Goal: Ask a question

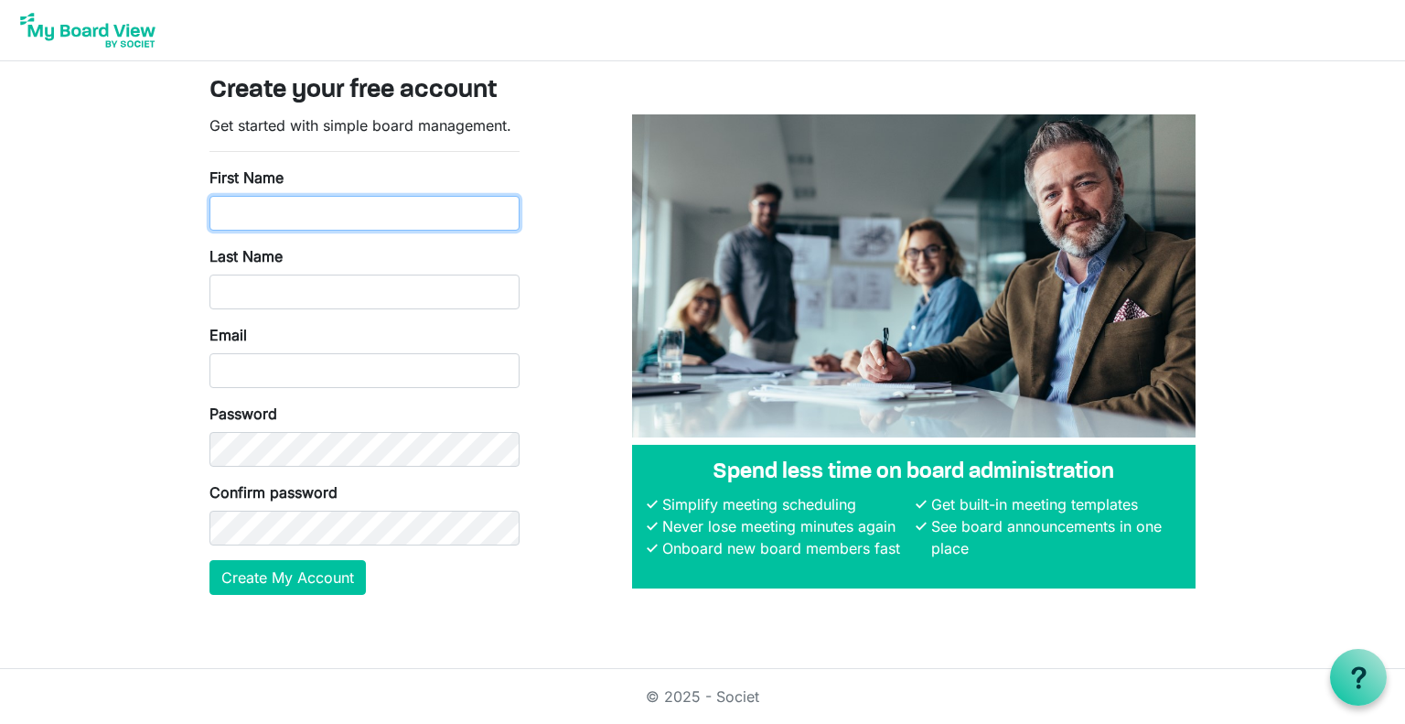
click at [371, 213] on input "First Name" at bounding box center [364, 213] width 310 height 35
type input "[PERSON_NAME]"
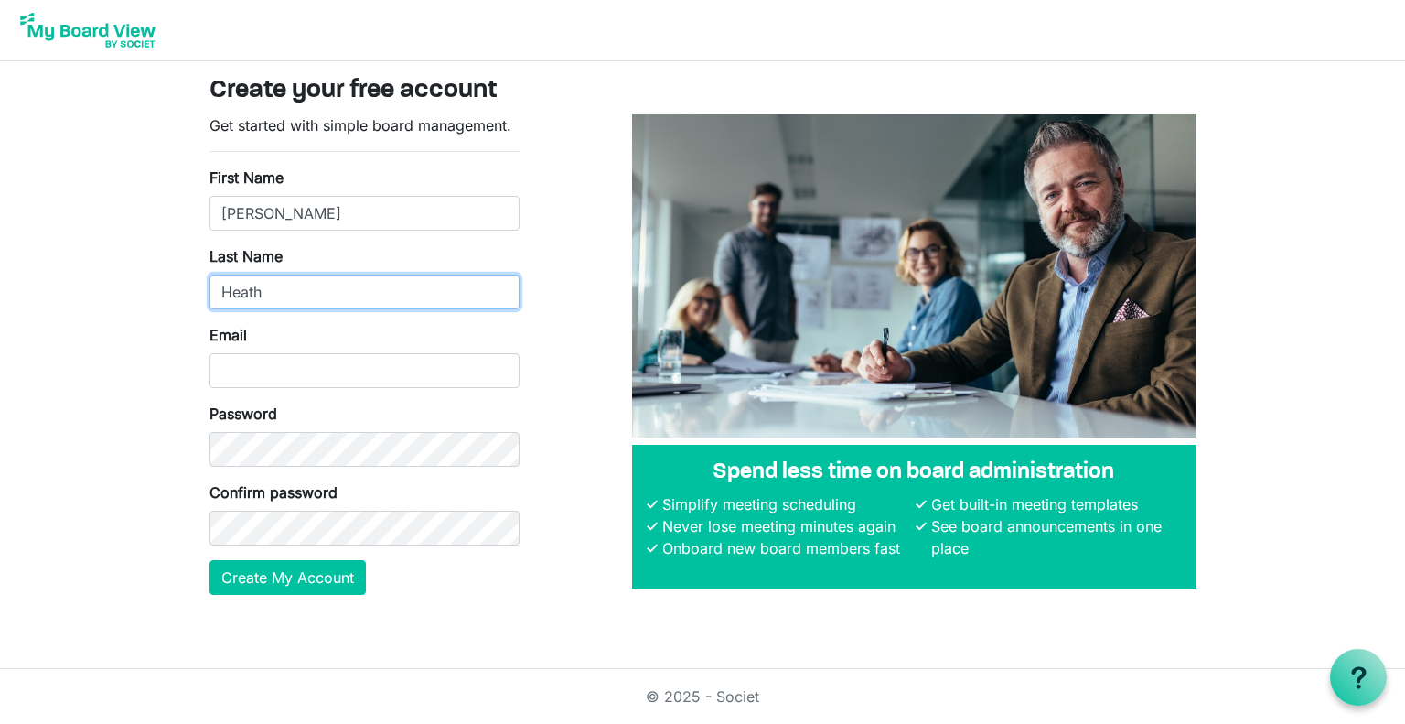
type input "Heath"
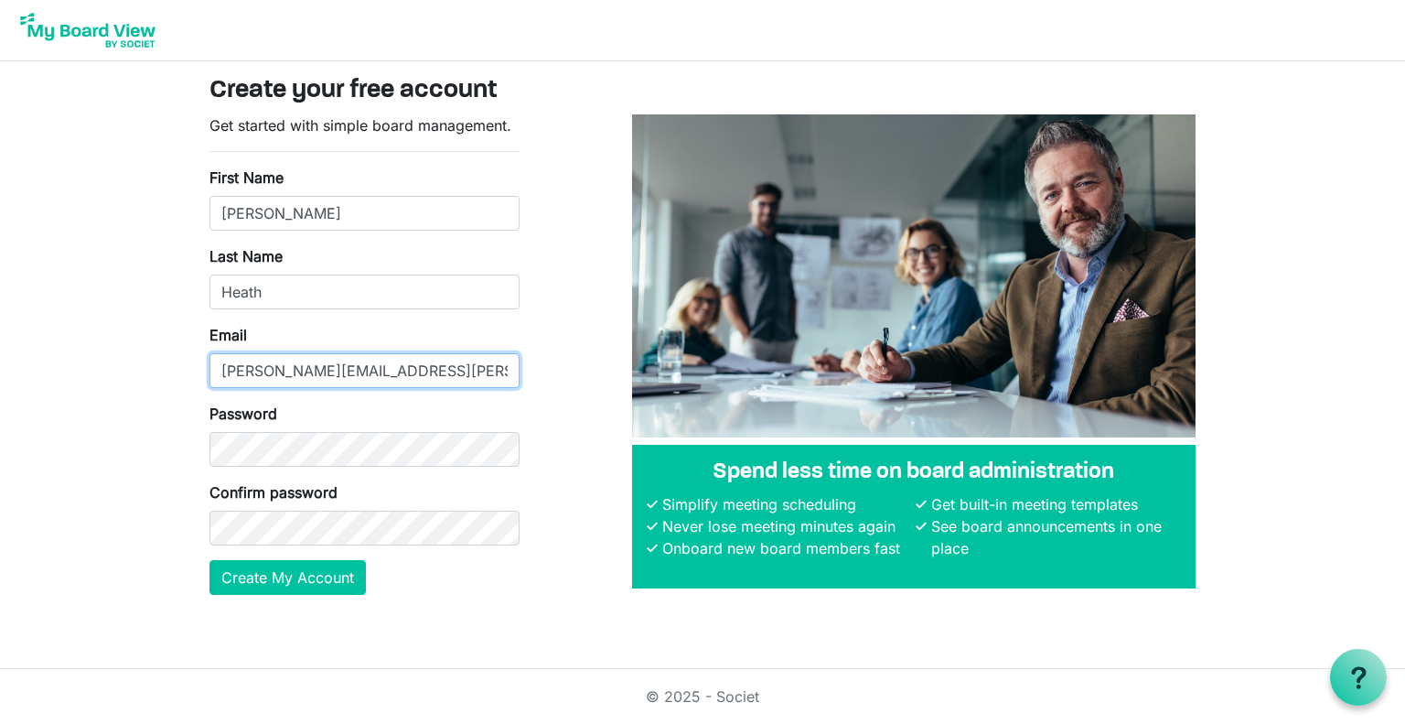
type input "[PERSON_NAME][EMAIL_ADDRESS][PERSON_NAME][DOMAIN_NAME]"
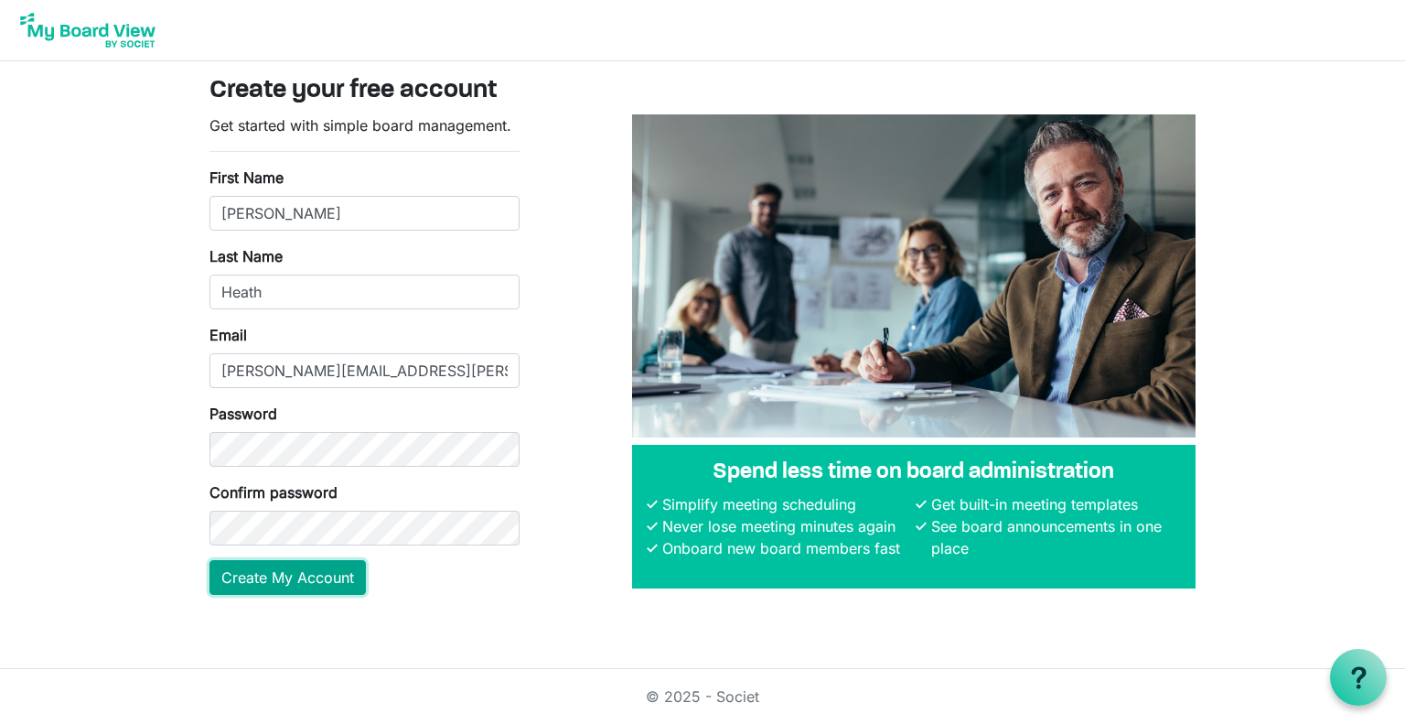
click at [274, 575] on button "Create My Account" at bounding box center [287, 577] width 156 height 35
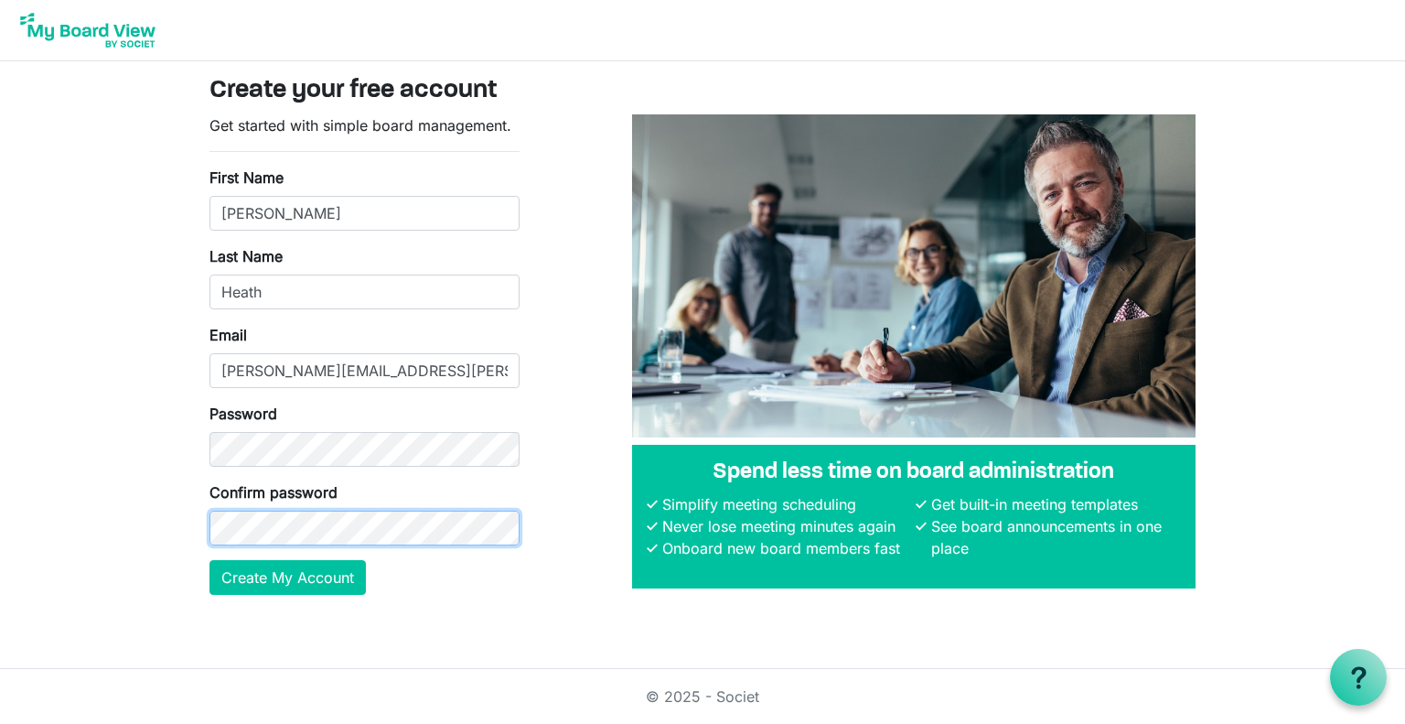
click at [209, 560] on button "Create My Account" at bounding box center [287, 577] width 156 height 35
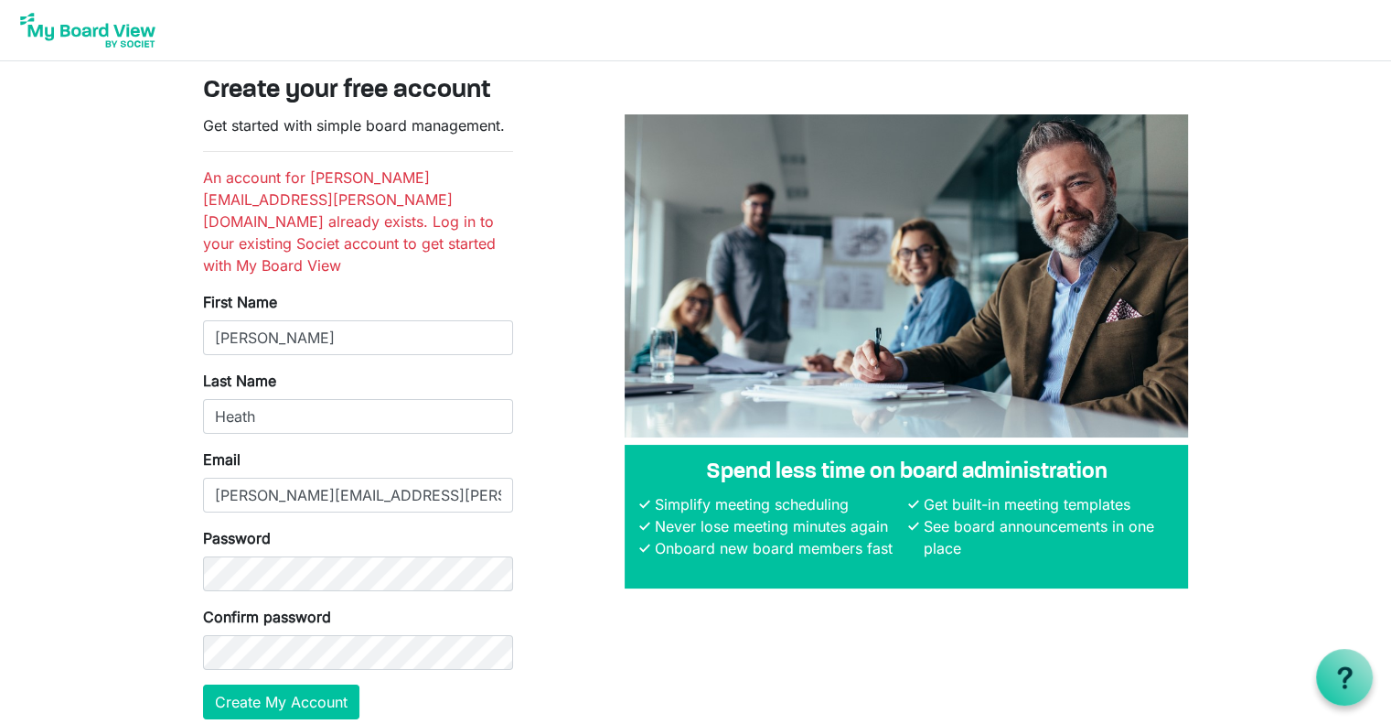
click at [445, 527] on div "Password" at bounding box center [358, 559] width 310 height 64
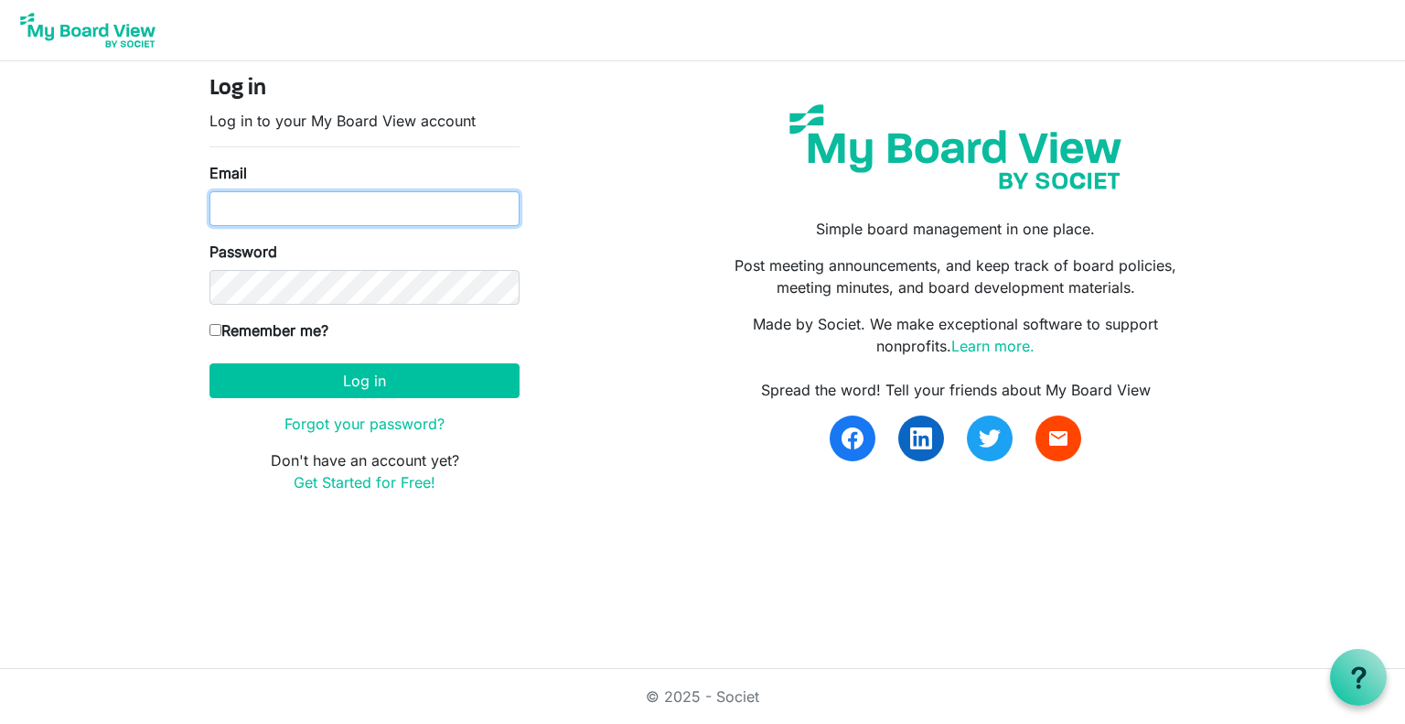
click at [466, 214] on input "Email" at bounding box center [364, 208] width 310 height 35
type input "[PERSON_NAME][EMAIL_ADDRESS][PERSON_NAME][DOMAIN_NAME]"
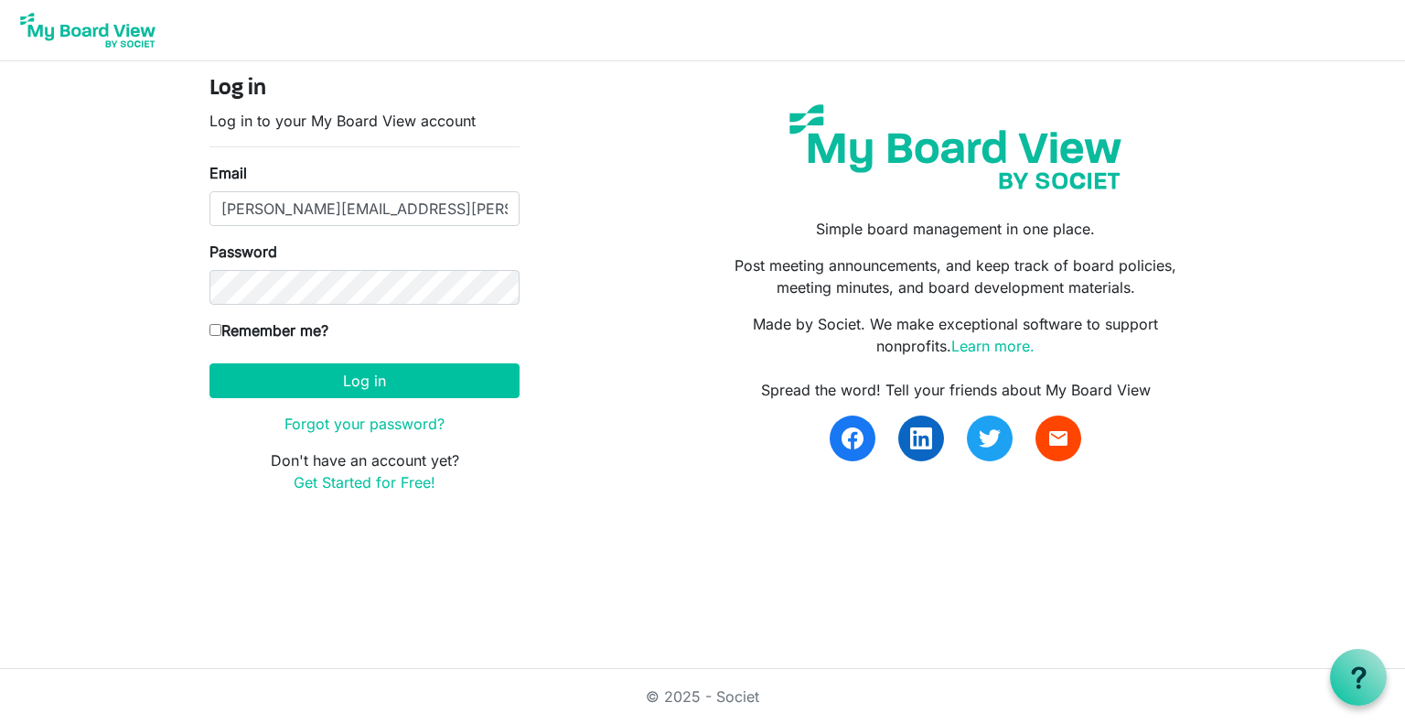
click at [217, 327] on input "Remember me?" at bounding box center [215, 330] width 12 height 12
checkbox input "true"
click at [265, 378] on button "Log in" at bounding box center [364, 380] width 310 height 35
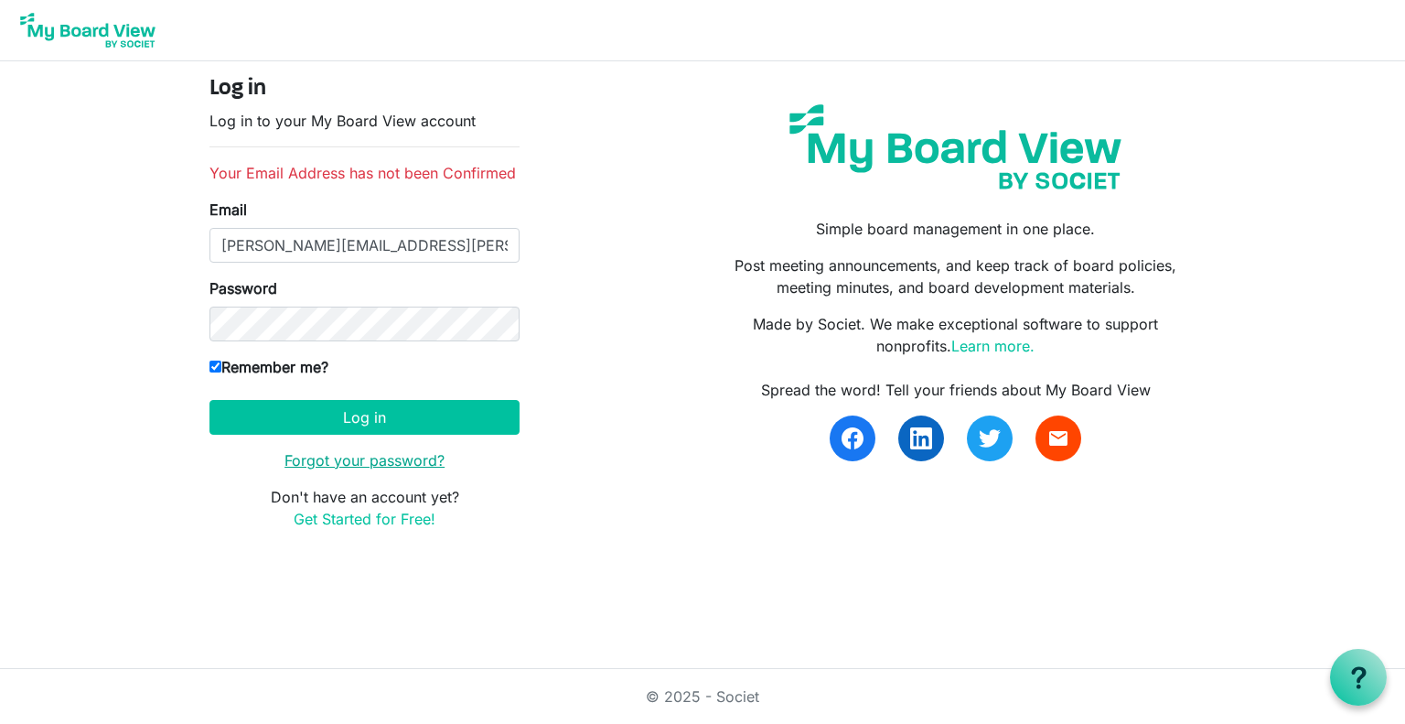
click at [390, 460] on link "Forgot your password?" at bounding box center [364, 460] width 160 height 18
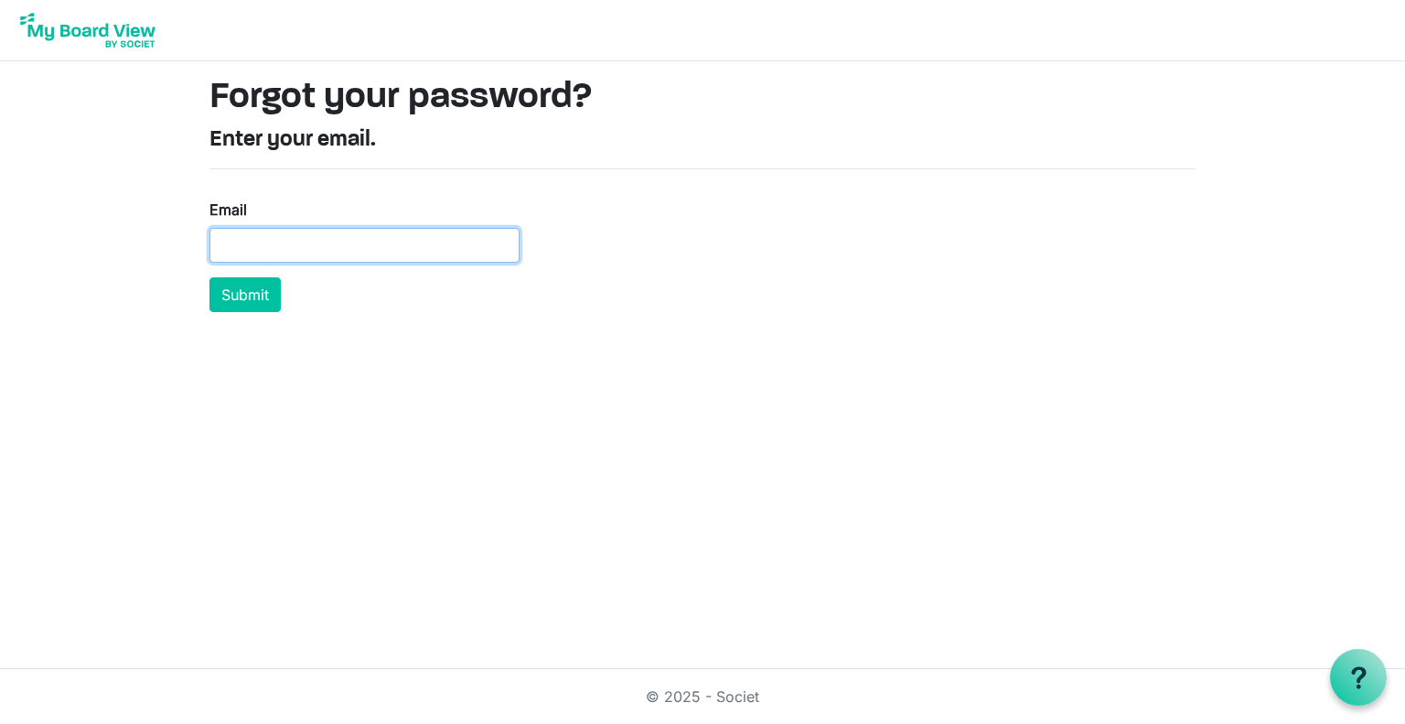
click at [304, 230] on input "Email" at bounding box center [364, 245] width 310 height 35
type input "[PERSON_NAME][EMAIL_ADDRESS][PERSON_NAME][DOMAIN_NAME]"
click at [209, 277] on button "Submit" at bounding box center [244, 294] width 71 height 35
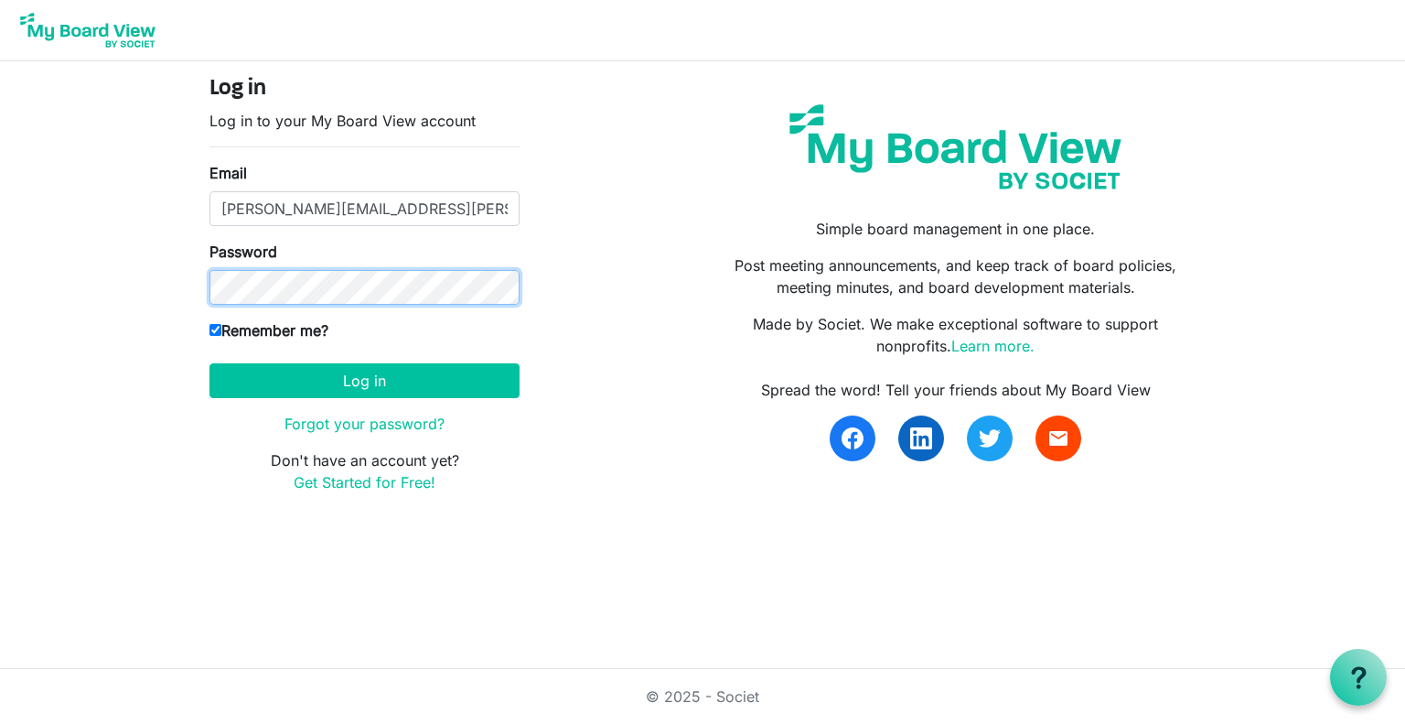
click at [209, 363] on button "Log in" at bounding box center [364, 380] width 310 height 35
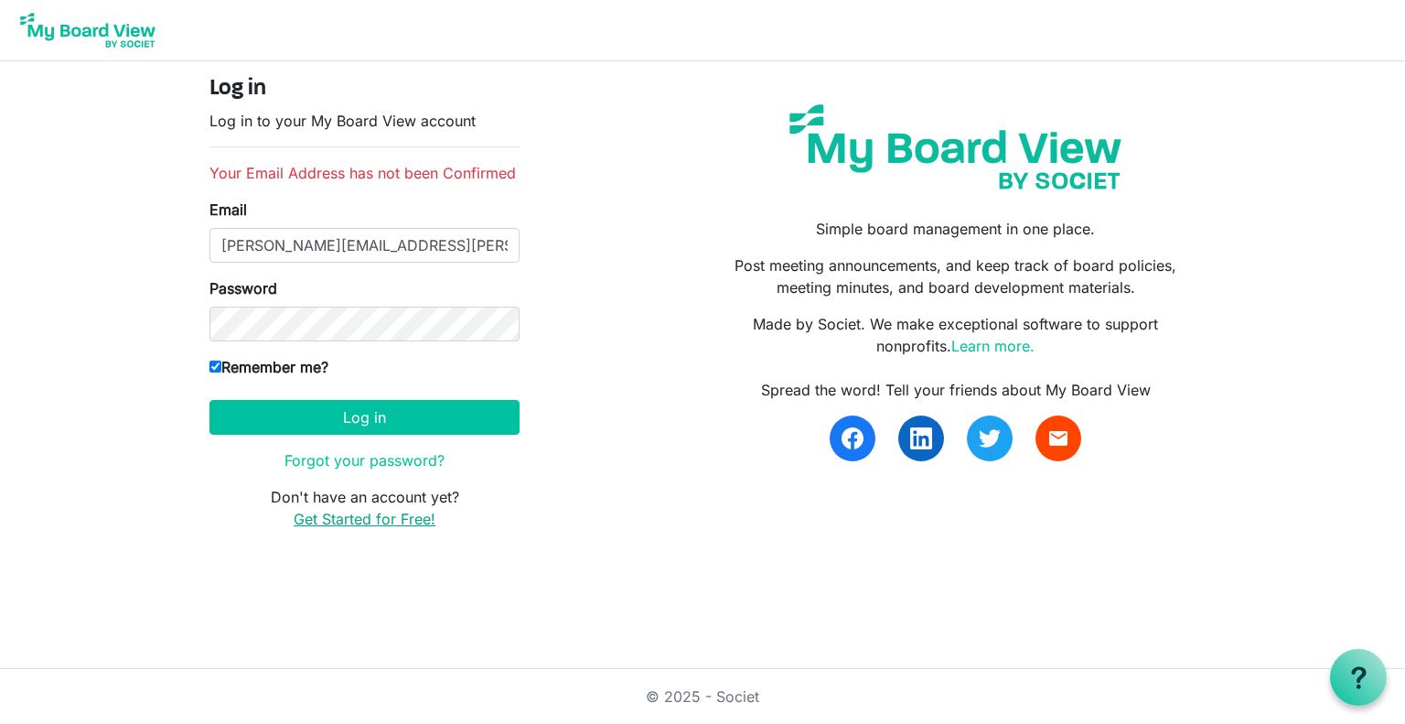
click at [395, 521] on link "Get Started for Free!" at bounding box center [365, 518] width 142 height 18
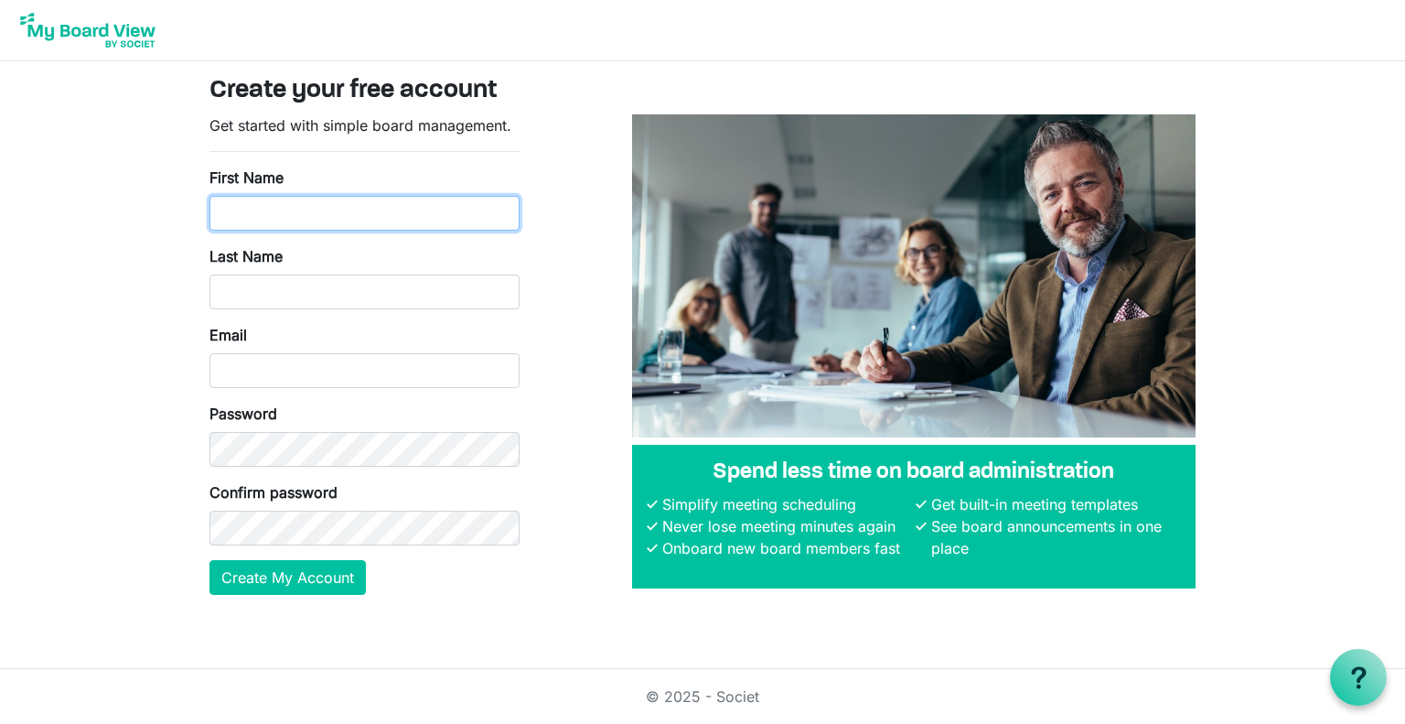
click at [407, 207] on input "First Name" at bounding box center [364, 213] width 310 height 35
type input "[PERSON_NAME]"
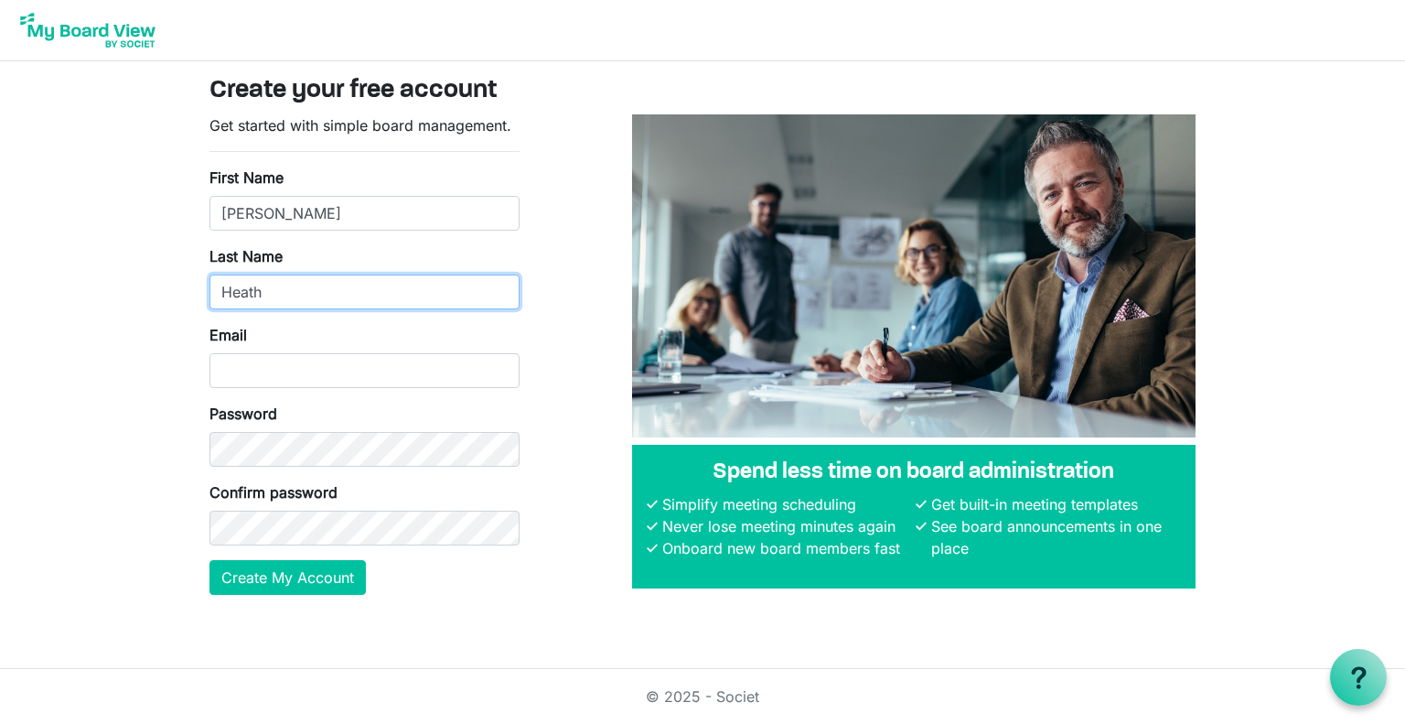
type input "Heath"
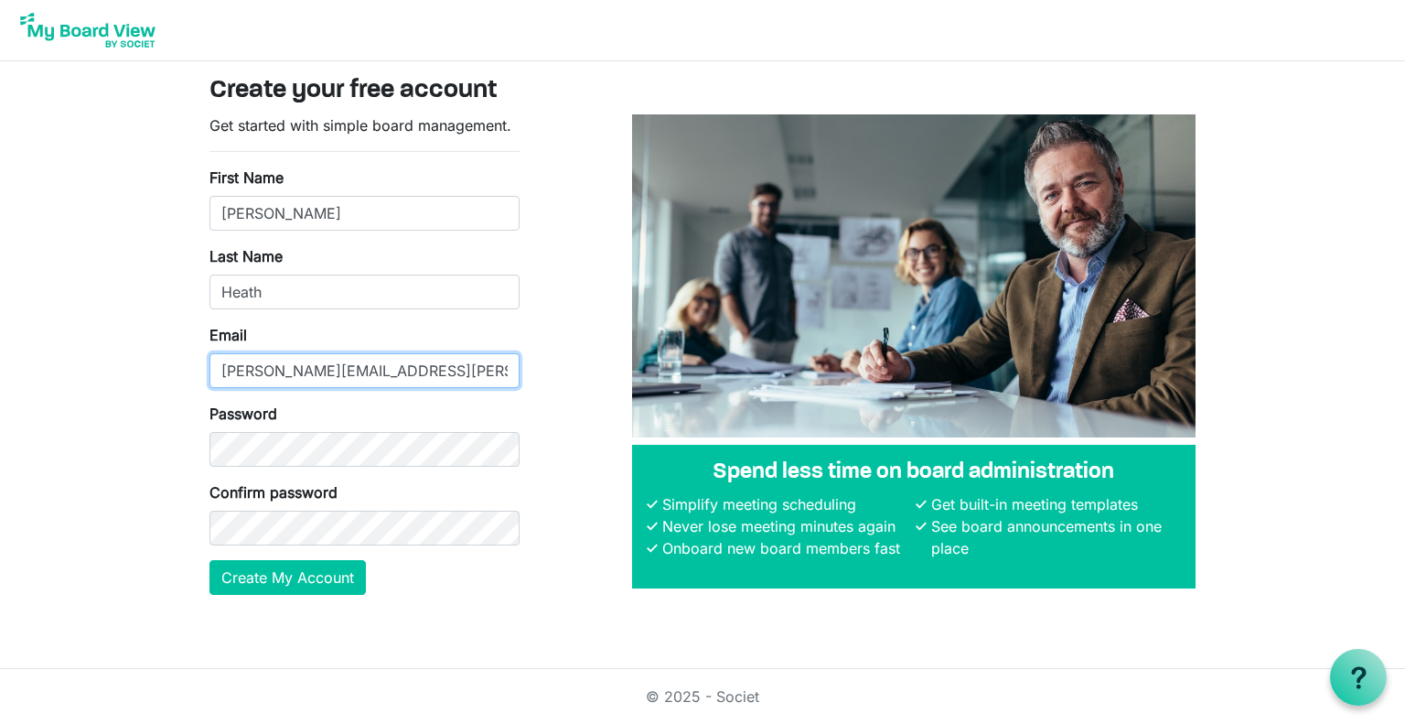
type input "[PERSON_NAME][EMAIL_ADDRESS][PERSON_NAME][DOMAIN_NAME]"
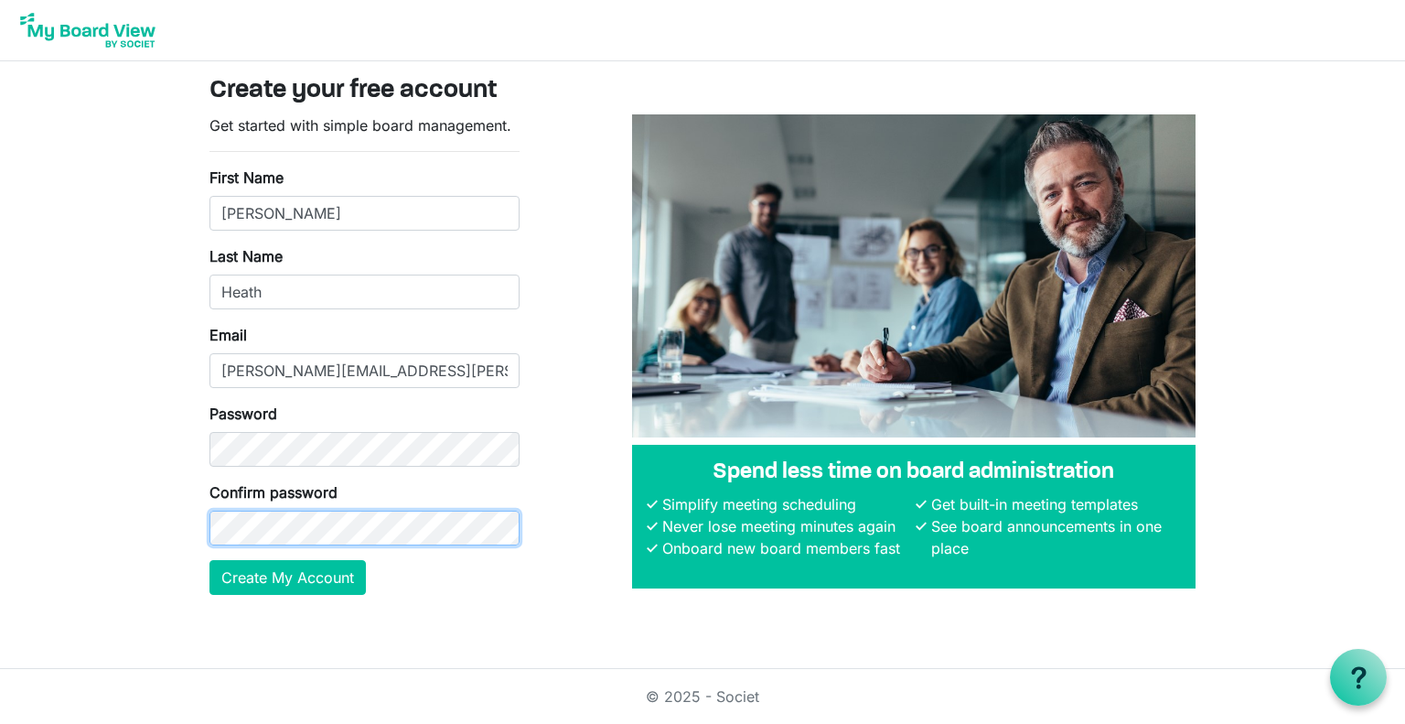
click at [209, 560] on button "Create My Account" at bounding box center [287, 577] width 156 height 35
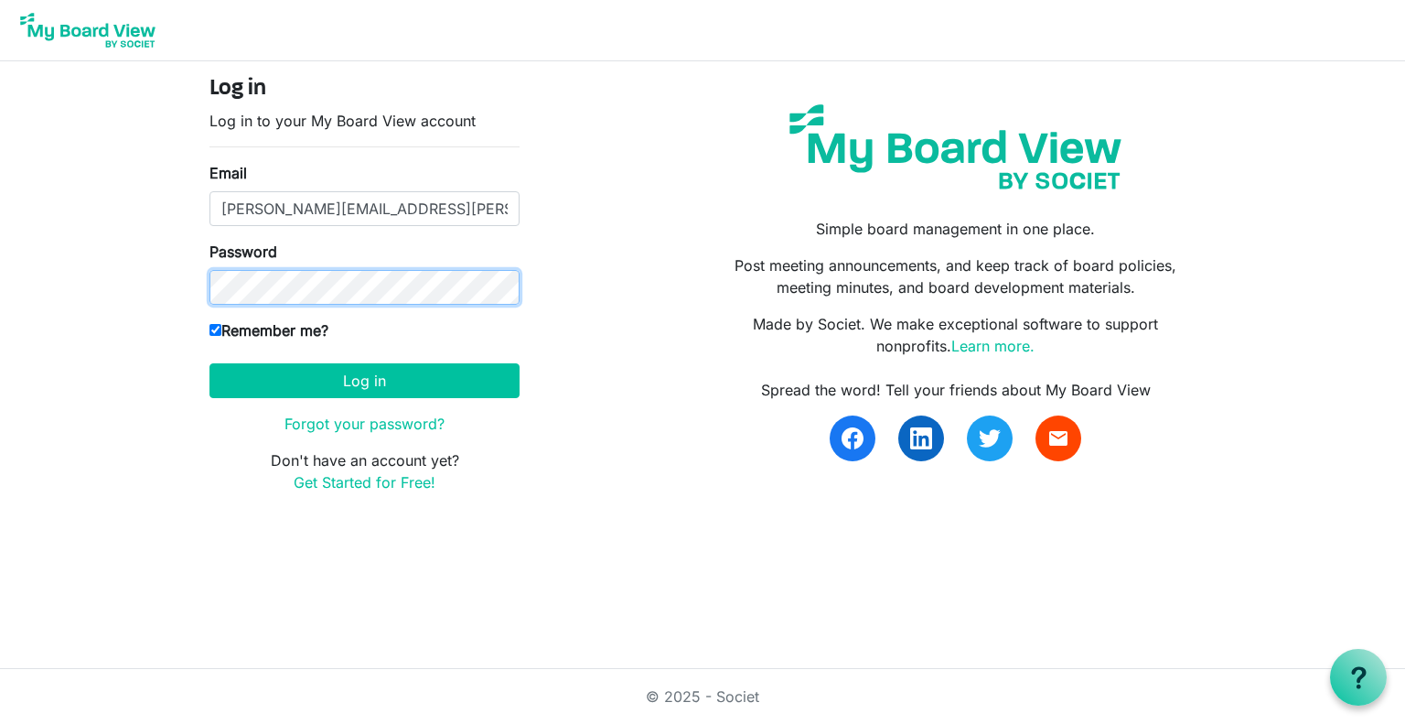
click at [209, 363] on button "Log in" at bounding box center [364, 380] width 310 height 35
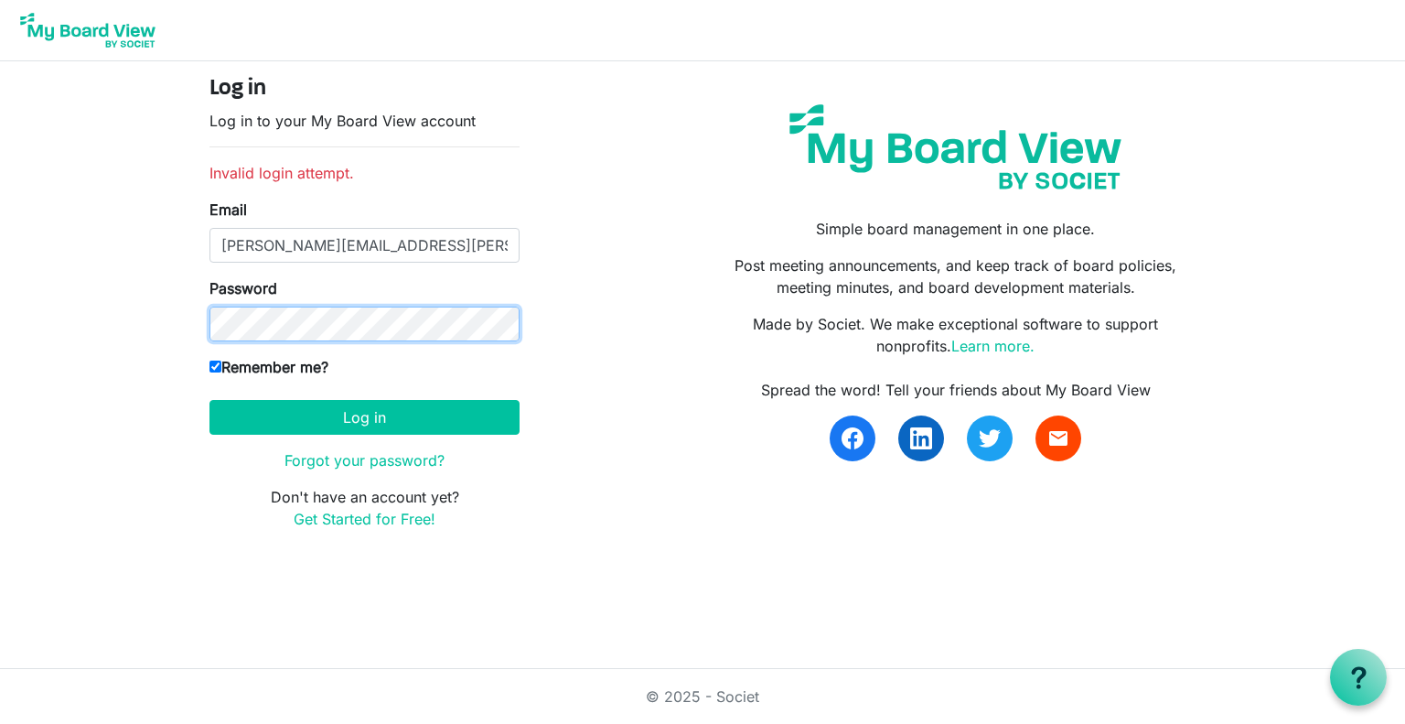
click at [209, 400] on button "Log in" at bounding box center [364, 417] width 310 height 35
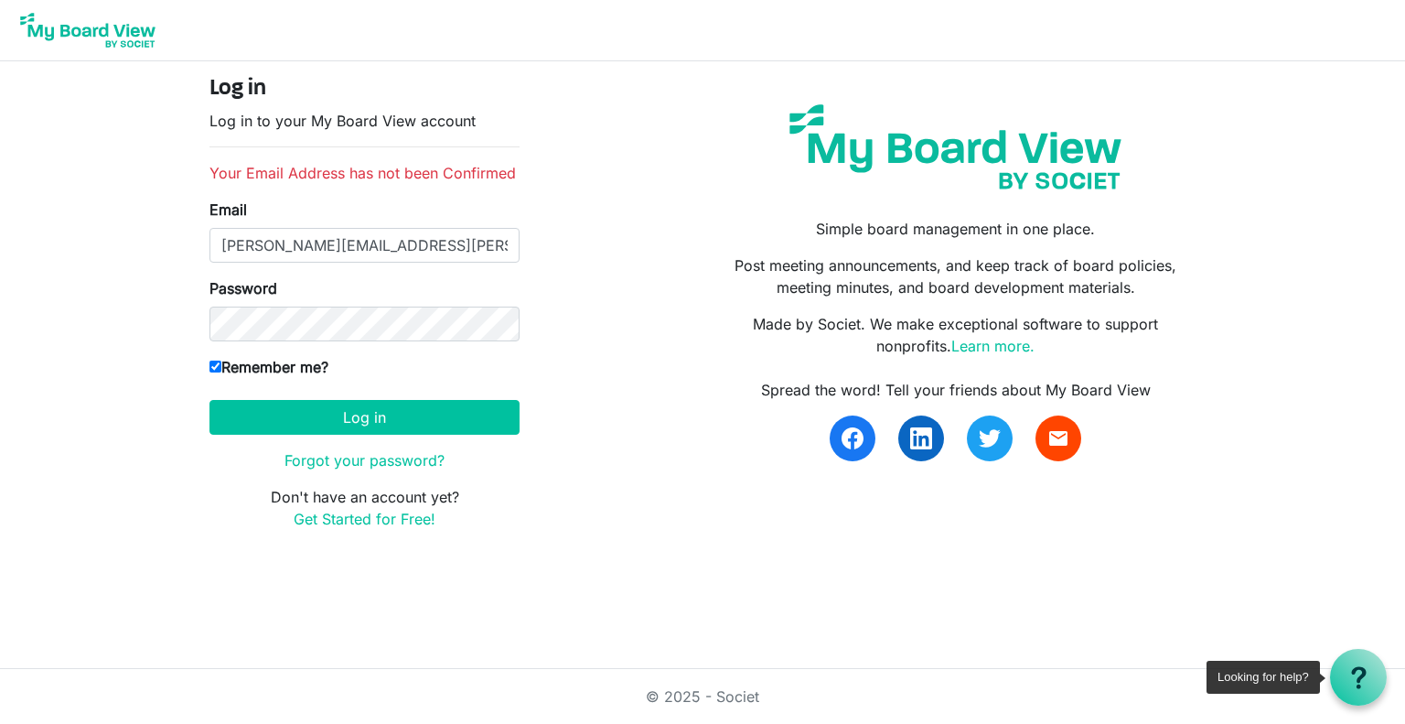
click at [1361, 676] on use at bounding box center [1358, 677] width 15 height 22
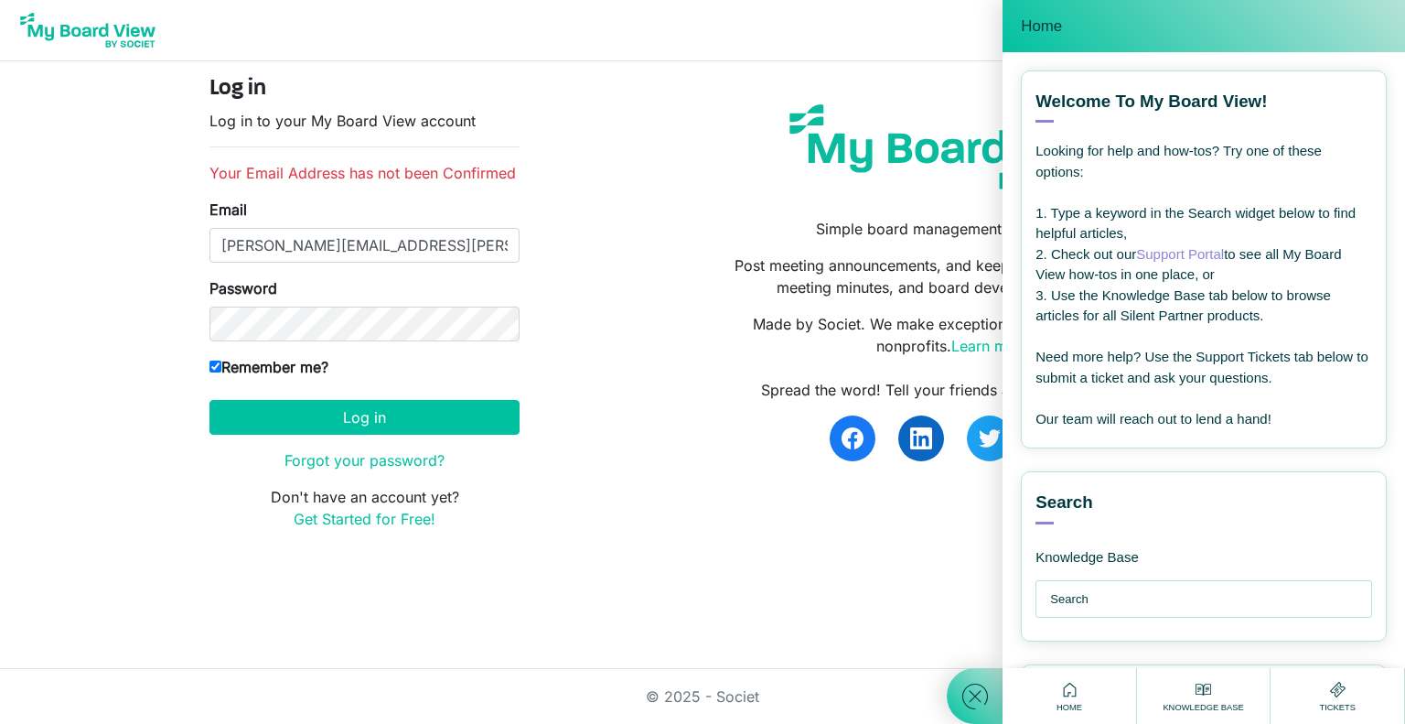
click at [1237, 597] on input "text" at bounding box center [1208, 599] width 316 height 37
type input "I never received an email verification for my account"
click at [1200, 690] on use at bounding box center [1203, 689] width 16 height 12
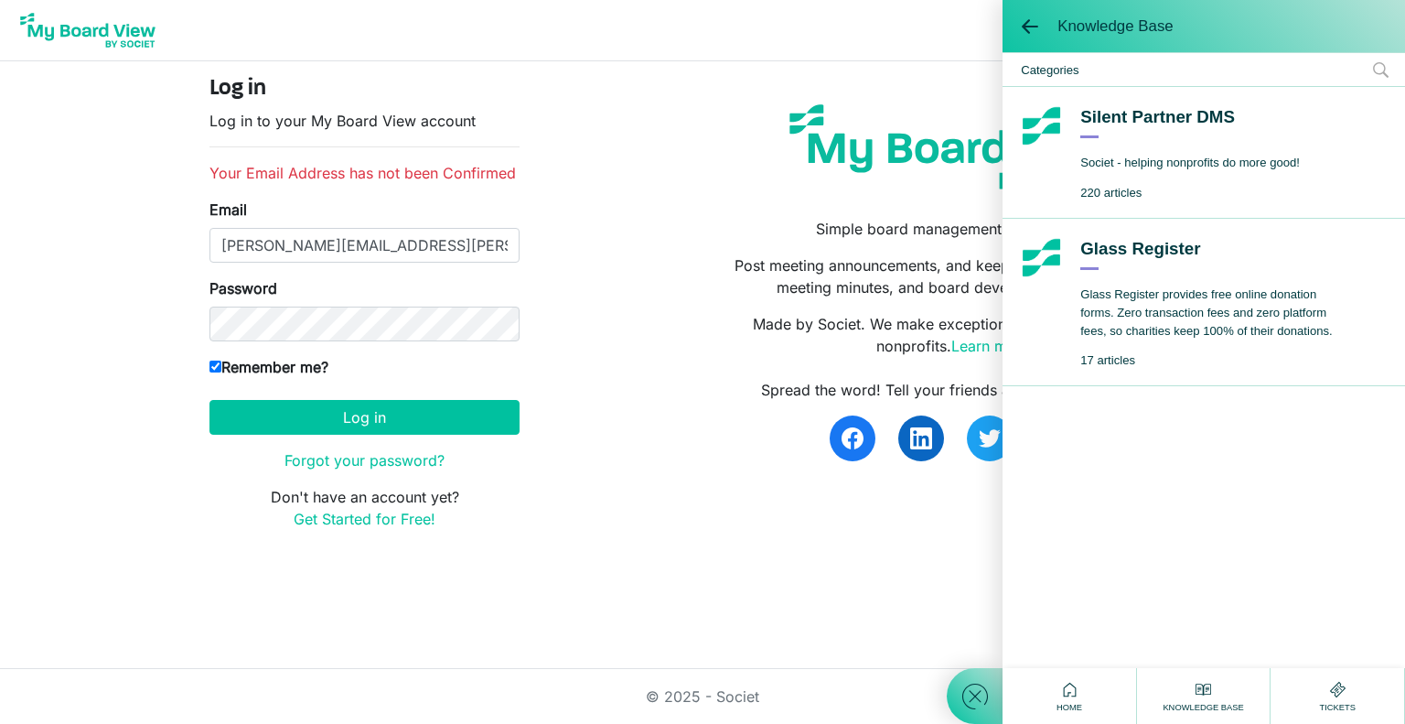
click at [1088, 696] on div "Home" at bounding box center [1069, 696] width 134 height 56
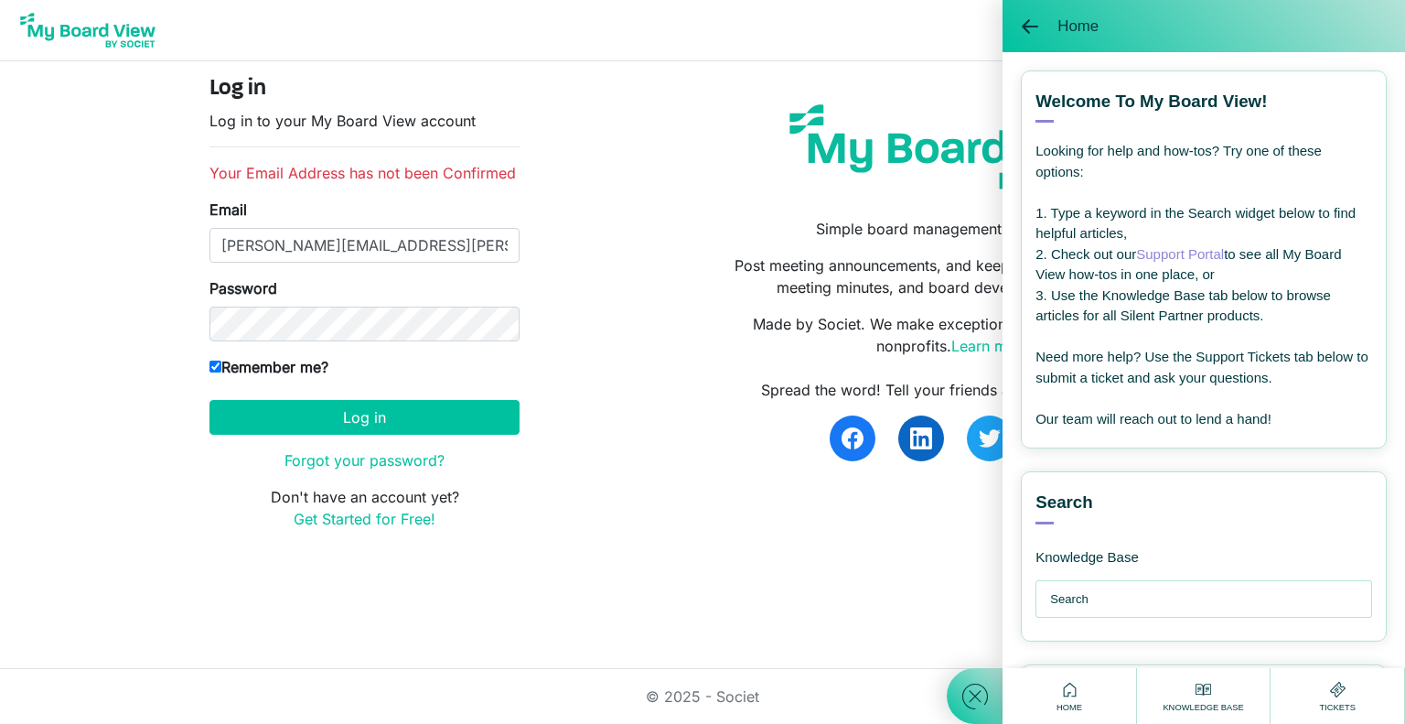
click at [1195, 251] on link "Support Portal" at bounding box center [1180, 254] width 88 height 16
